Goal: Find specific page/section: Find specific page/section

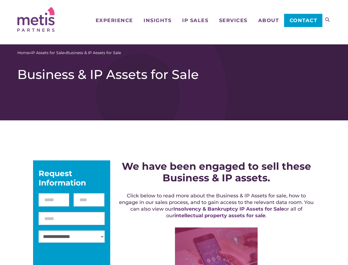
click at [328, 20] on icon at bounding box center [327, 19] width 4 height 4
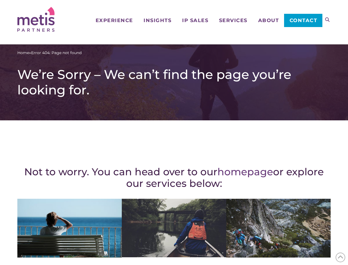
click at [174, 132] on div "Not to worry. You can head over to our homepage or explore our services below: …" at bounding box center [174, 241] width 314 height 220
click at [328, 20] on icon at bounding box center [327, 19] width 4 height 4
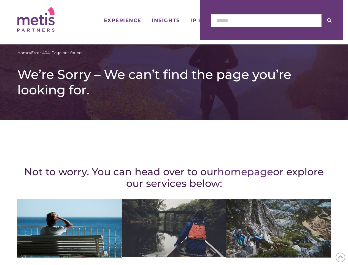
click at [341, 257] on icon at bounding box center [341, 257] width 6 height 9
